Goal: Task Accomplishment & Management: Complete application form

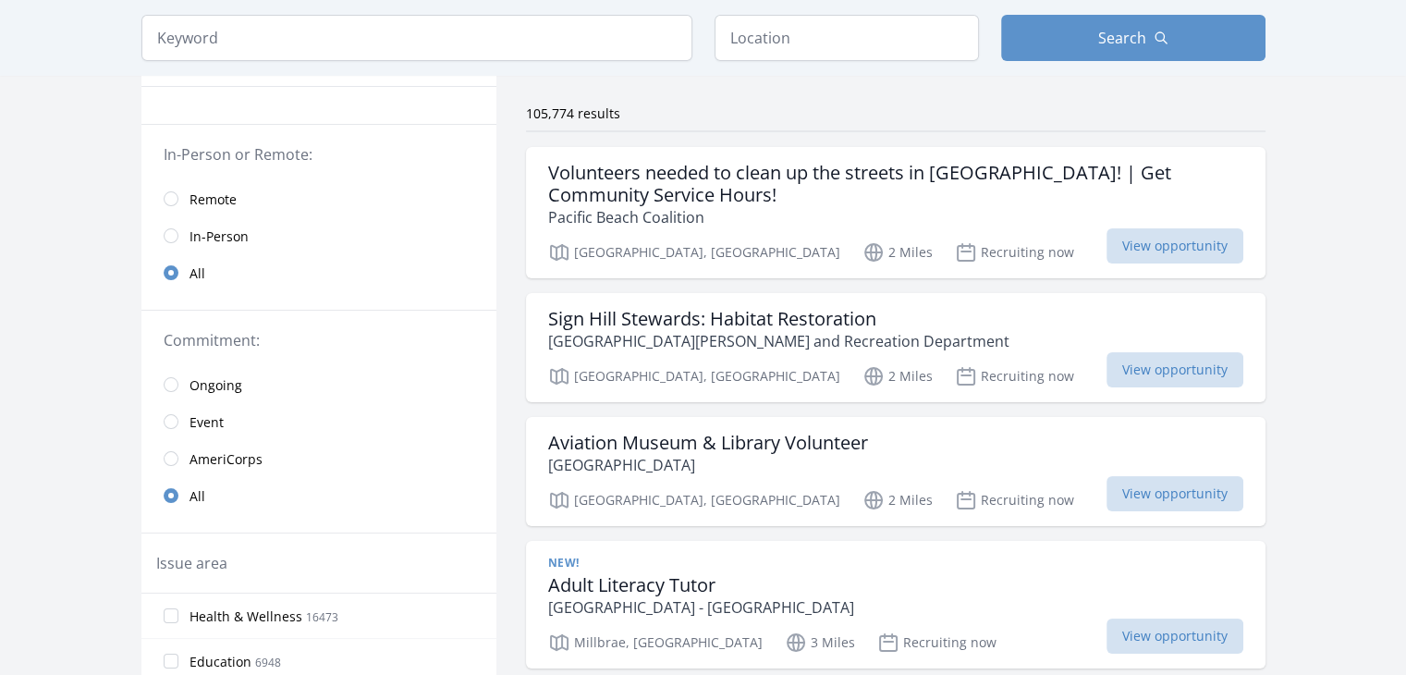
scroll to position [132, 0]
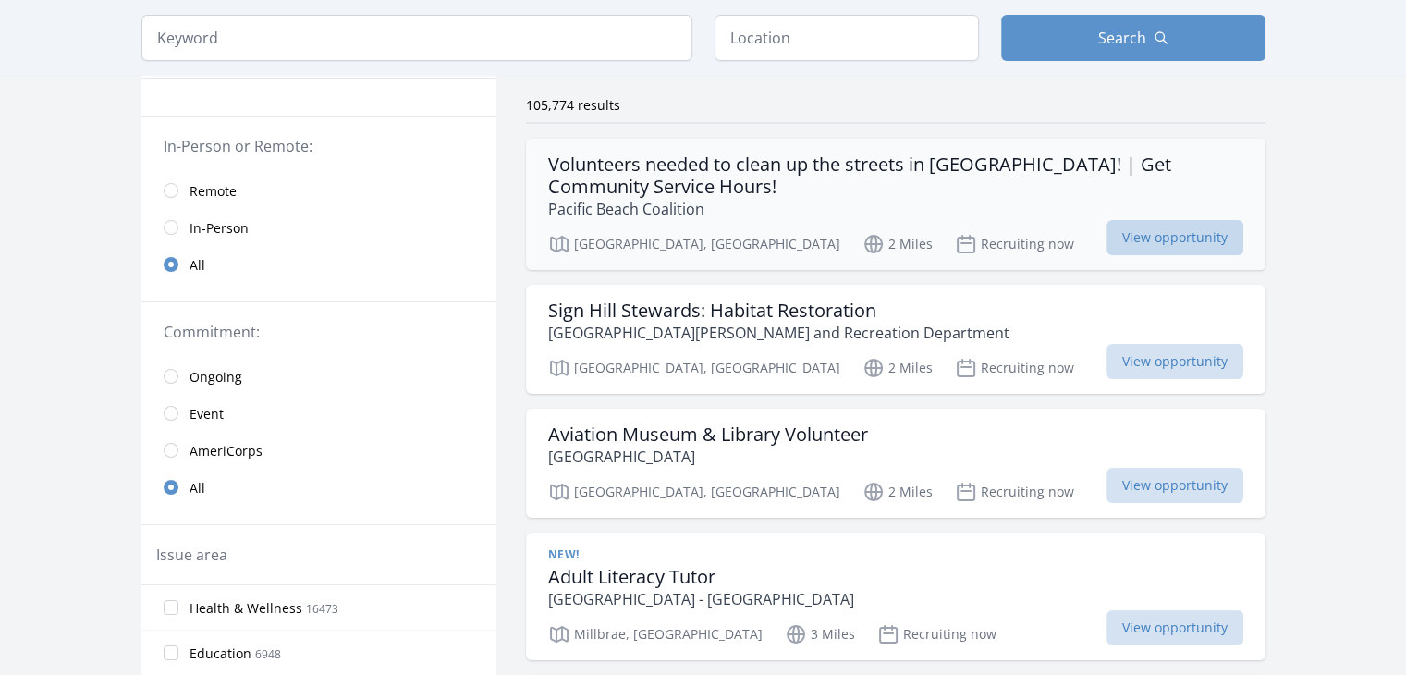
click at [1167, 226] on span "View opportunity" at bounding box center [1174, 237] width 137 height 35
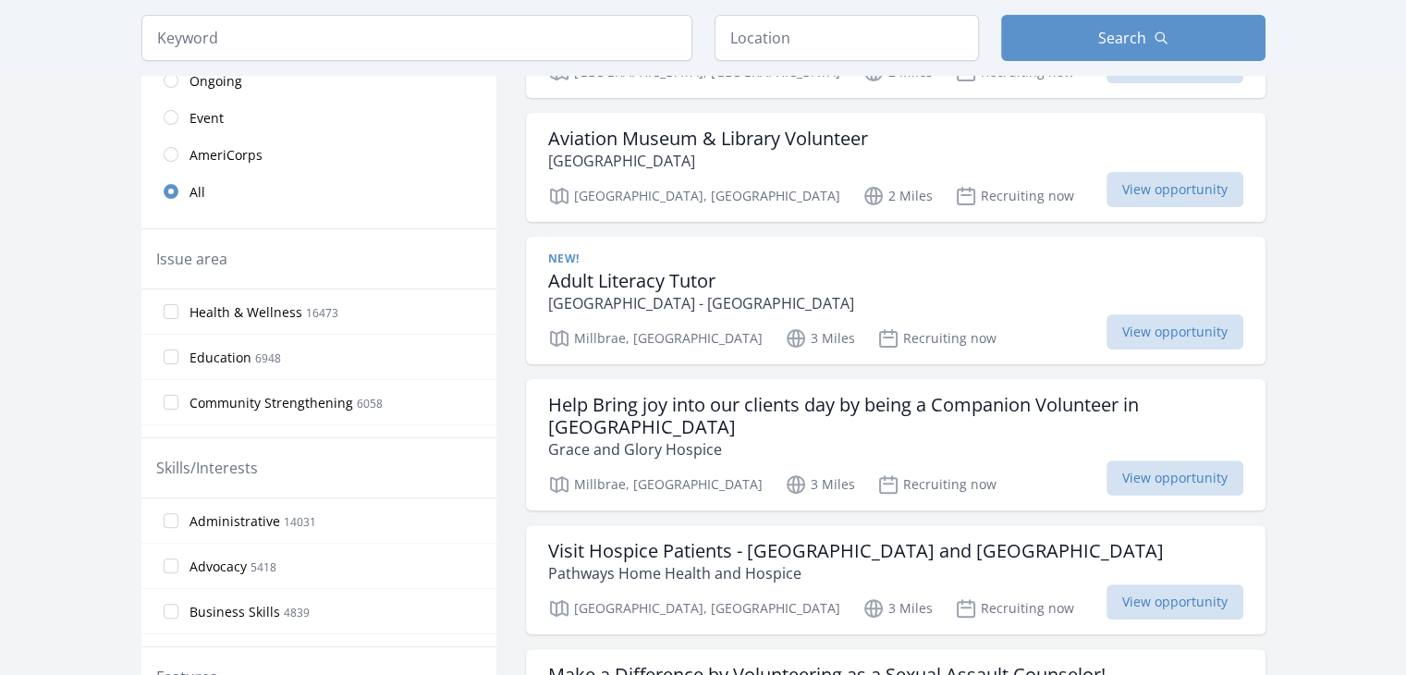
scroll to position [432, 0]
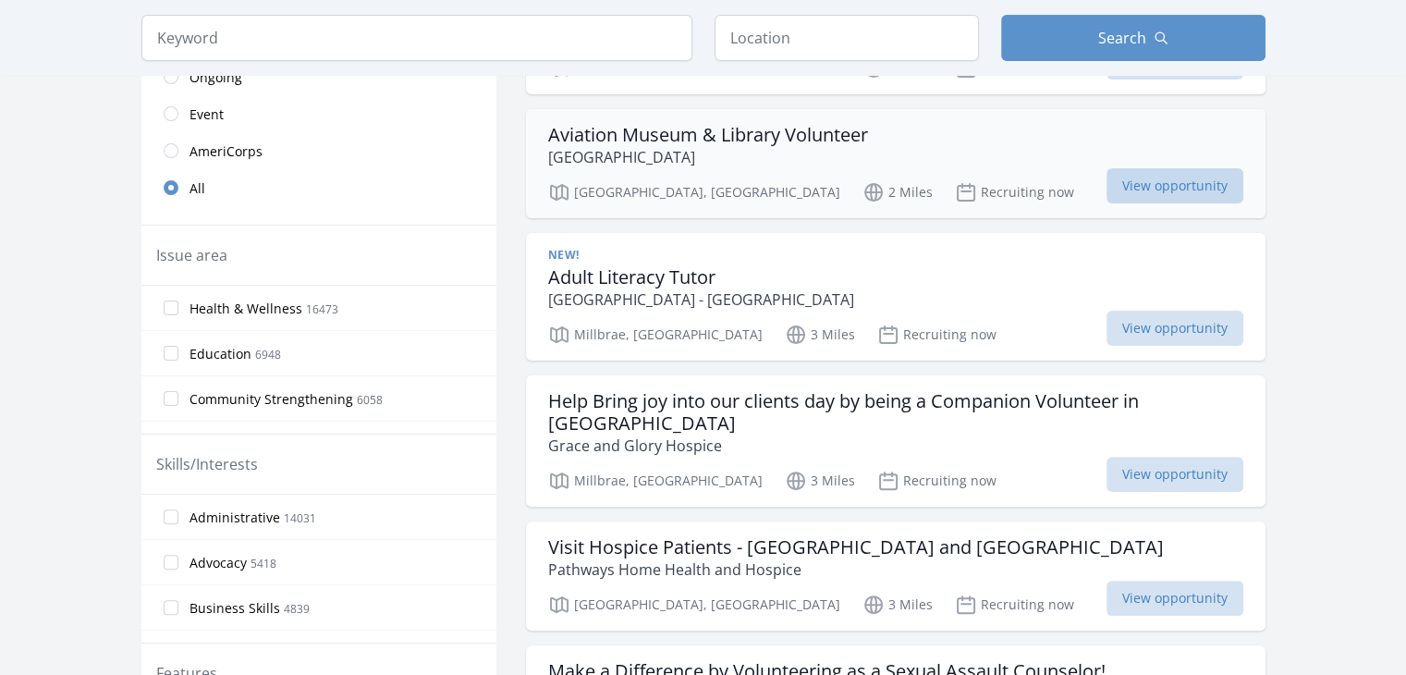
click at [1173, 197] on span "View opportunity" at bounding box center [1174, 185] width 137 height 35
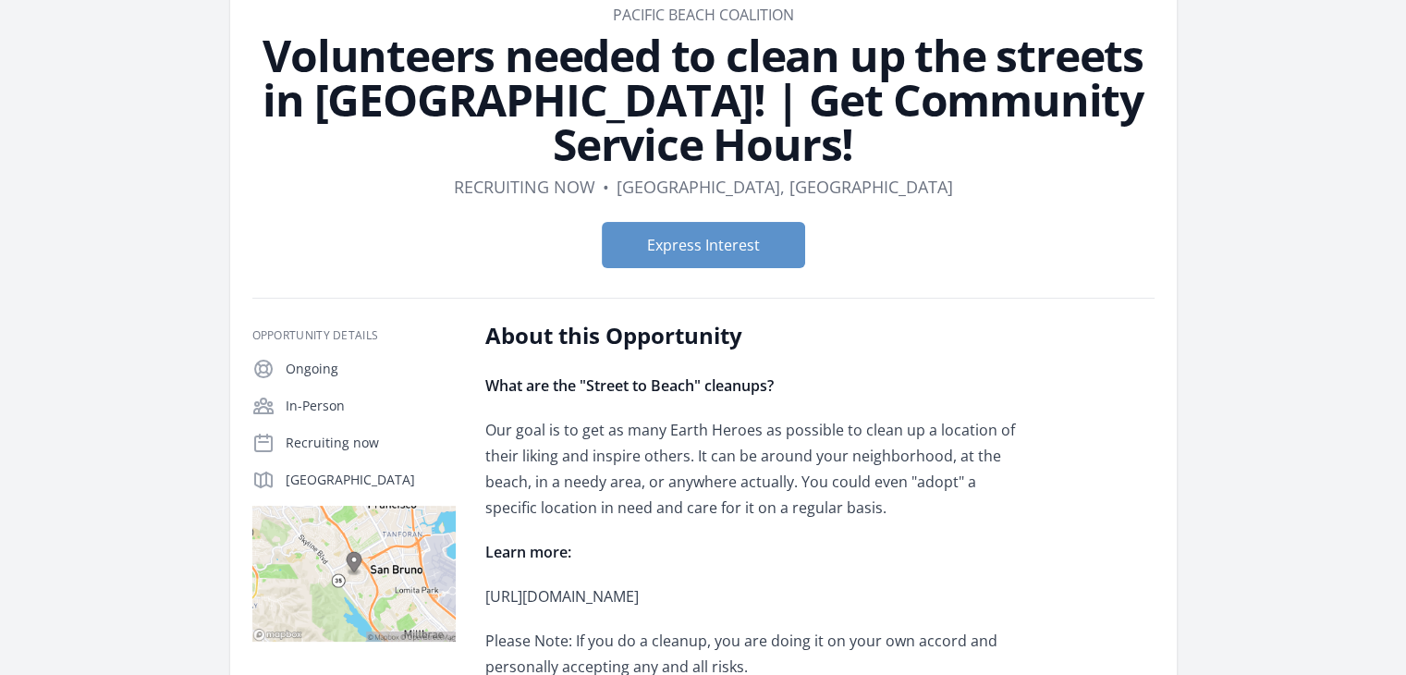
scroll to position [166, 0]
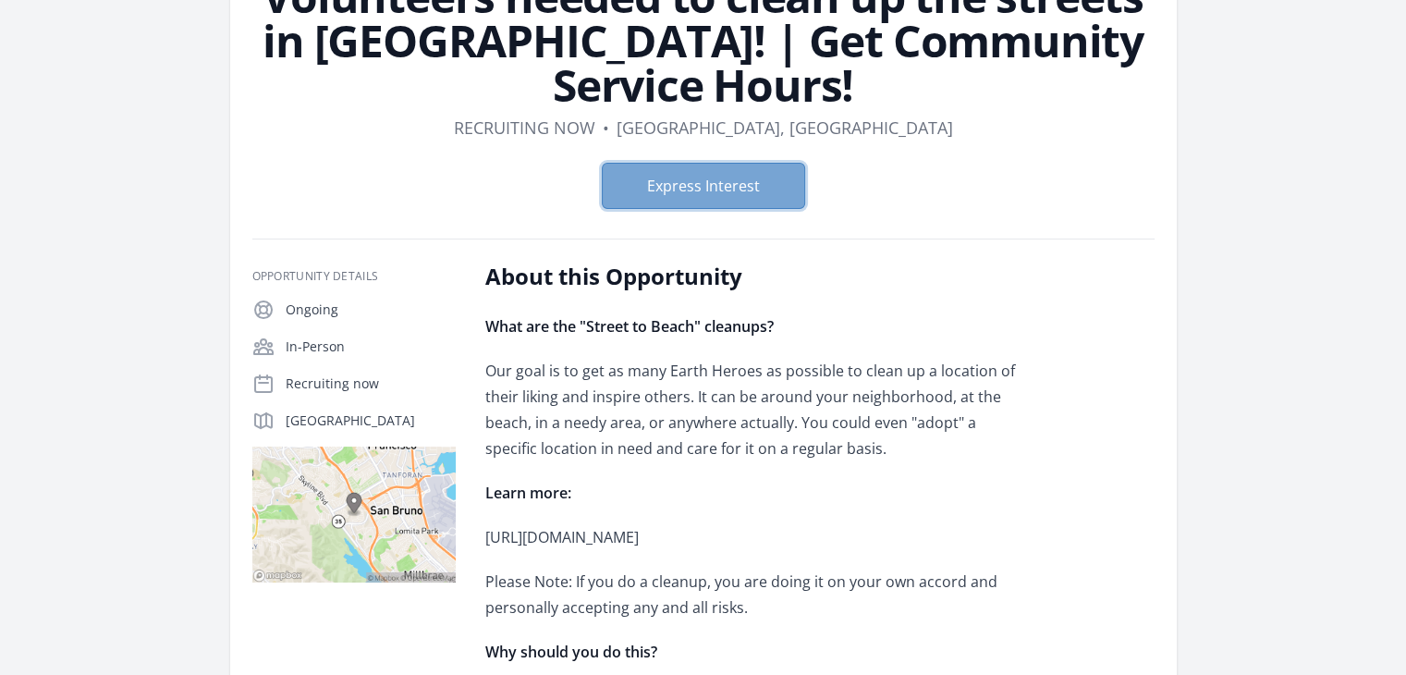
click at [769, 188] on button "Express Interest" at bounding box center [703, 186] width 203 height 46
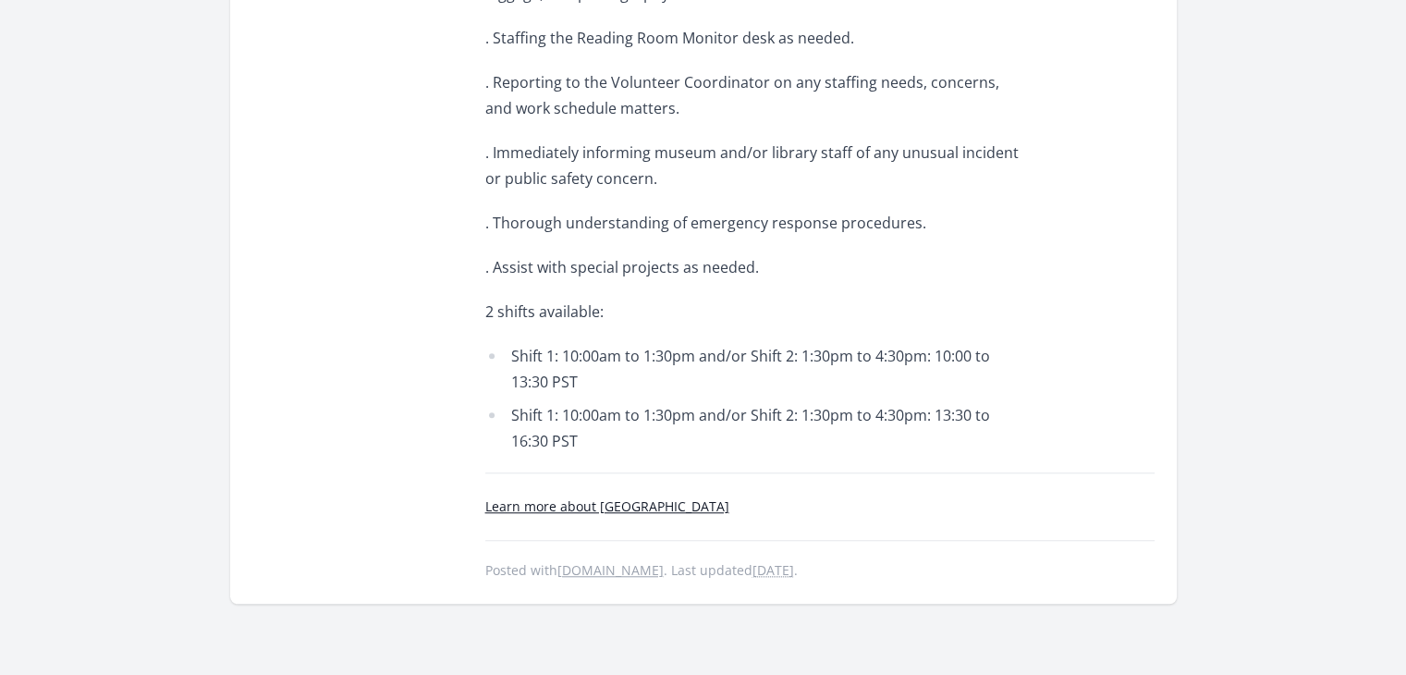
scroll to position [189, 0]
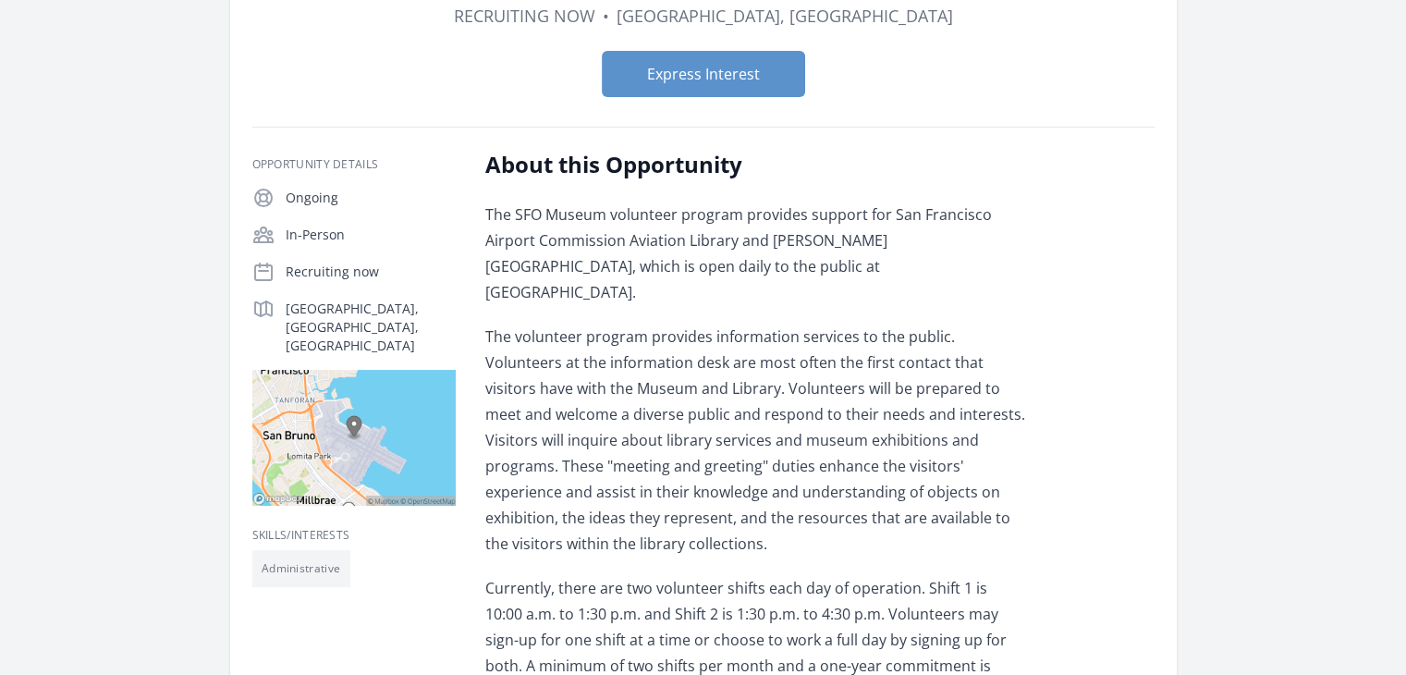
click at [769, 97] on div "Express Interest" at bounding box center [703, 74] width 902 height 76
click at [718, 74] on button "Express Interest" at bounding box center [703, 74] width 203 height 46
